Goal: Task Accomplishment & Management: Manage account settings

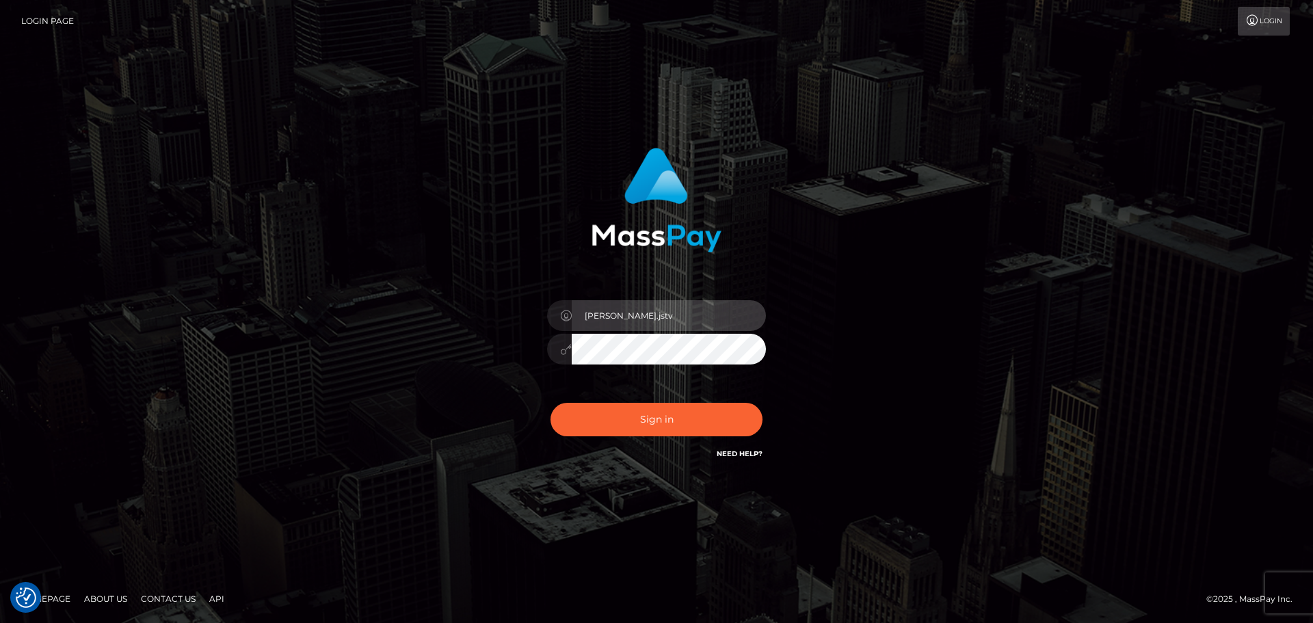
click at [662, 316] on input "roberto.jstv" at bounding box center [669, 315] width 194 height 31
type input "roberto.ama"
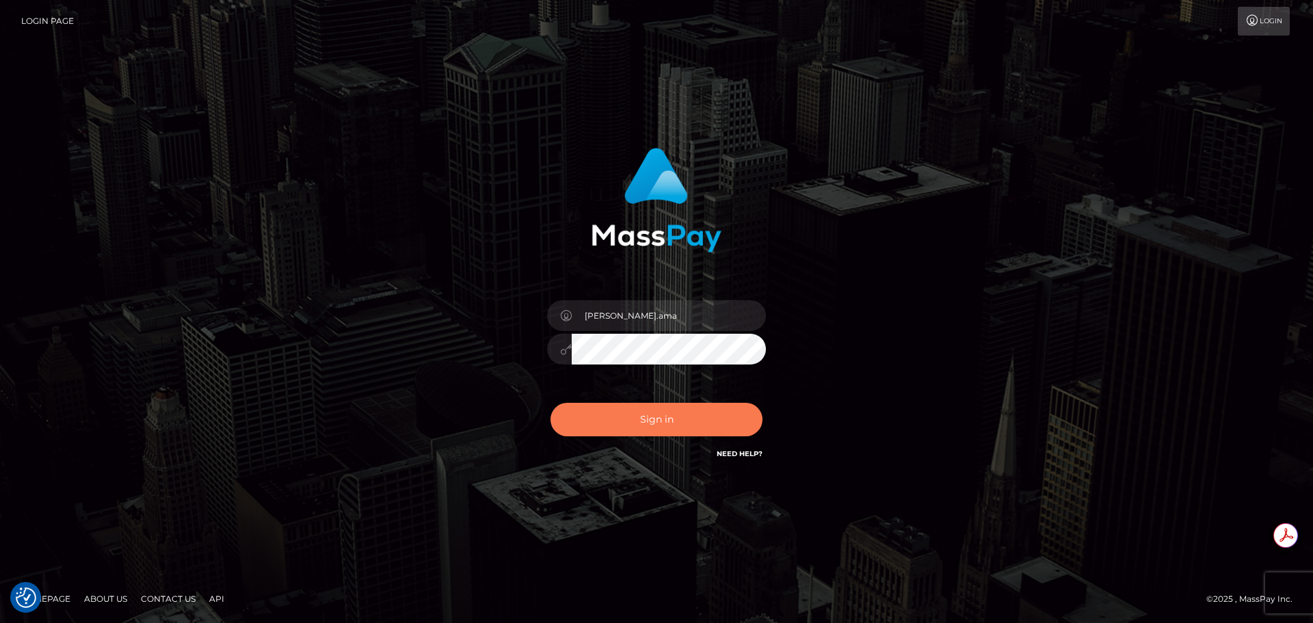
click at [655, 412] on button "Sign in" at bounding box center [657, 420] width 212 height 34
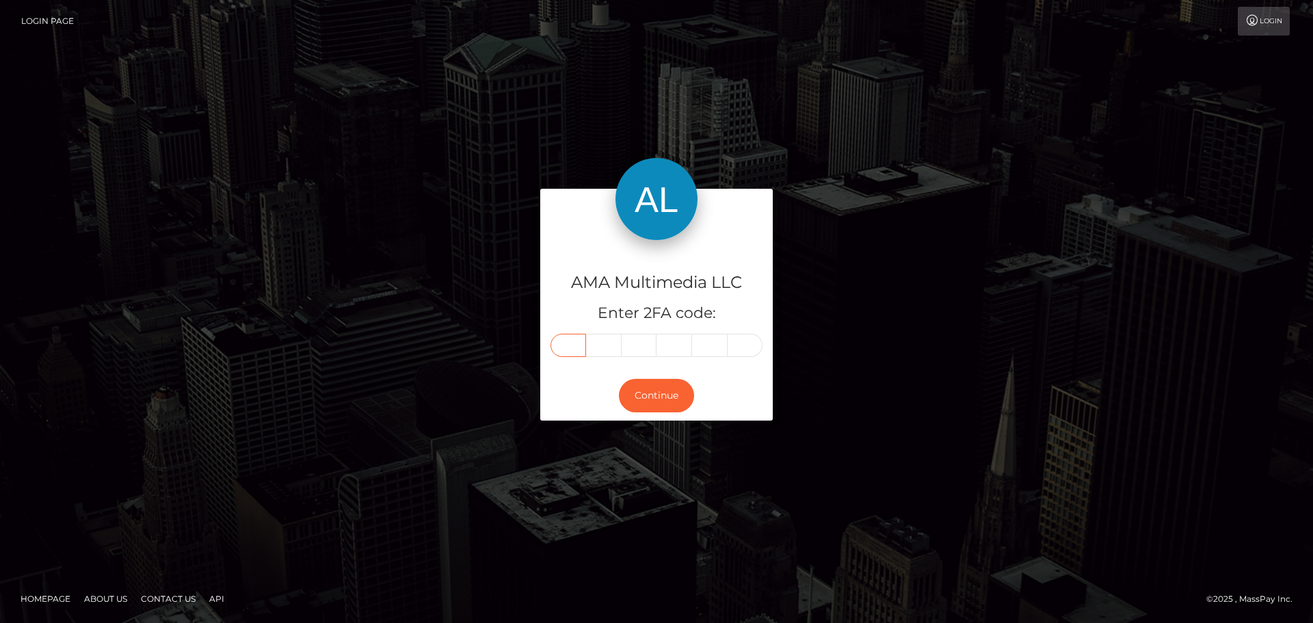
click at [564, 341] on input "text" at bounding box center [569, 345] width 36 height 23
type input "5"
type input "4"
type input "0"
type input "2"
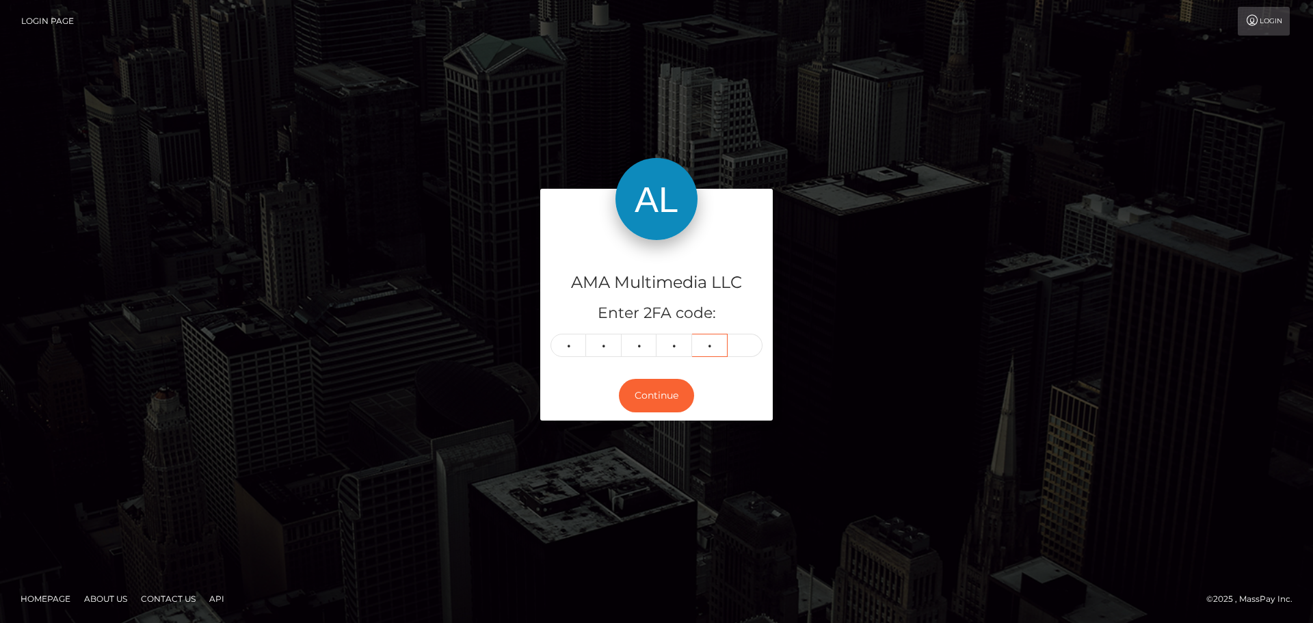
type input "1"
type input "8"
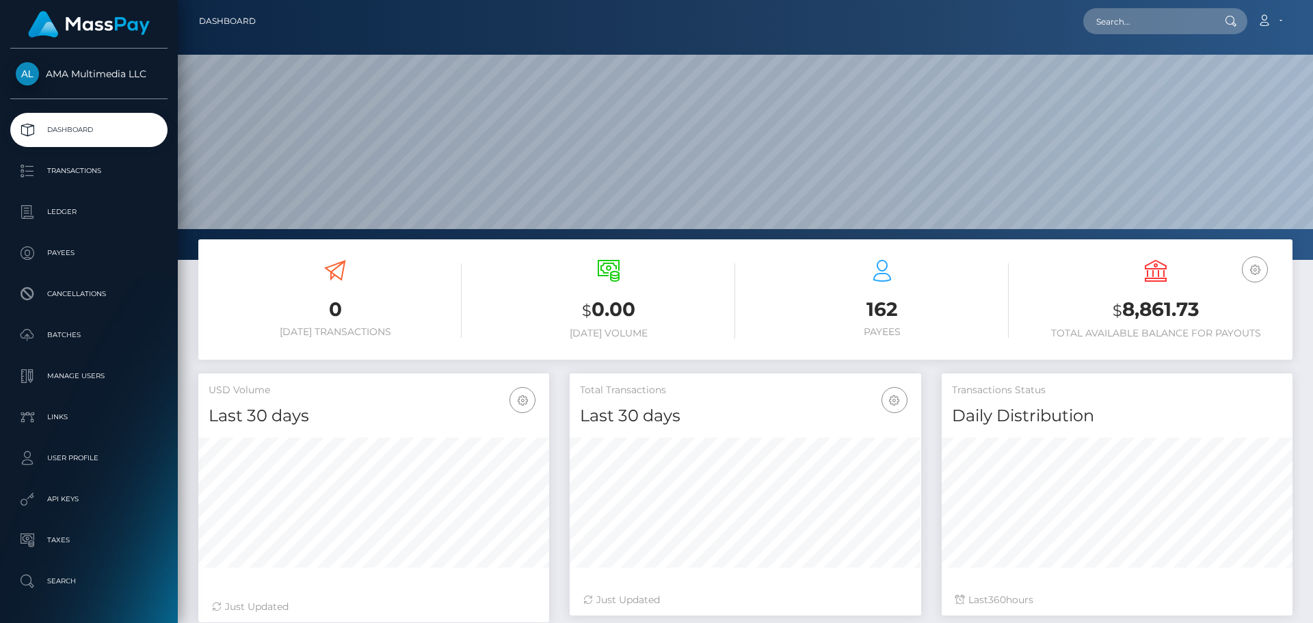
scroll to position [243, 352]
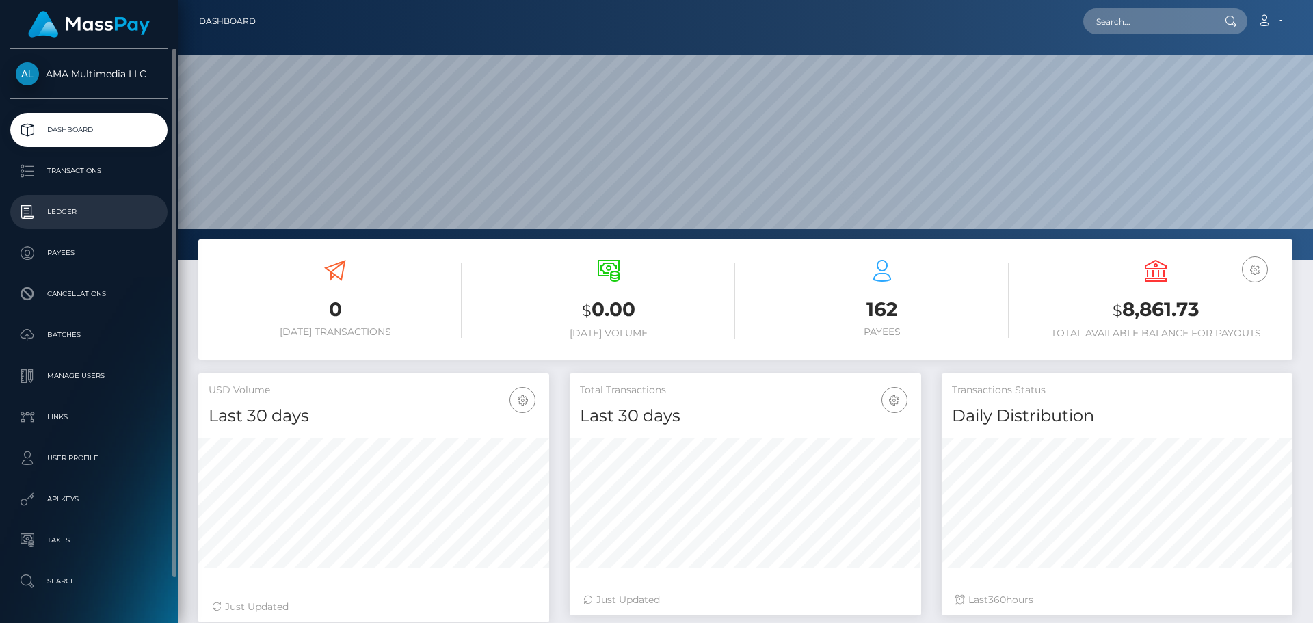
click at [59, 209] on p "Ledger" at bounding box center [89, 212] width 146 height 21
